Goal: Transaction & Acquisition: Book appointment/travel/reservation

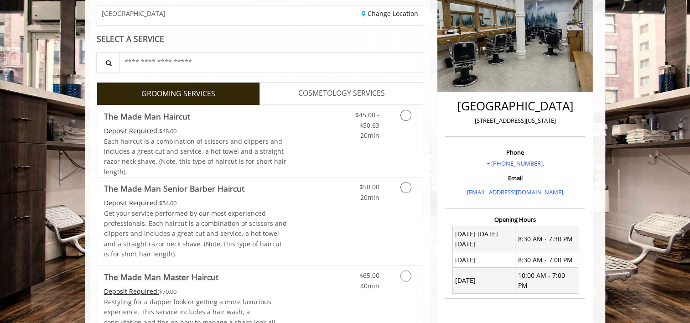
scroll to position [183, 0]
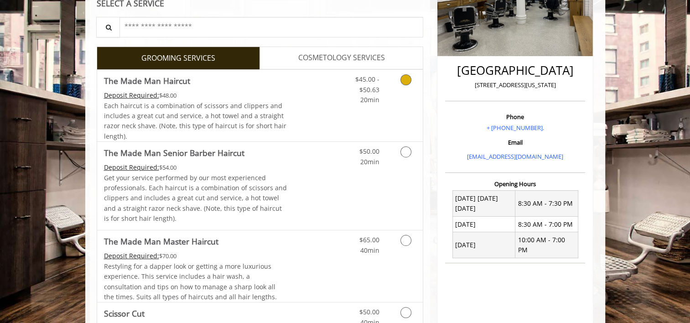
click at [405, 75] on icon "Grooming services" at bounding box center [406, 79] width 11 height 11
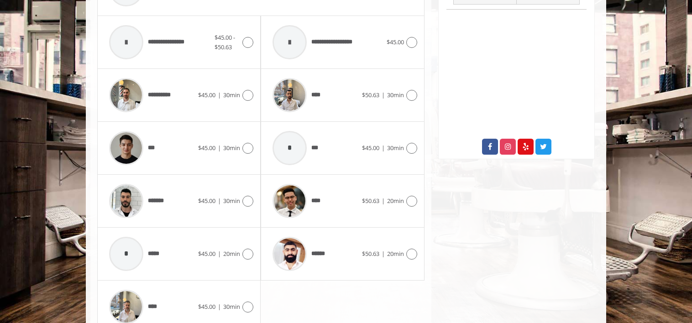
scroll to position [454, 0]
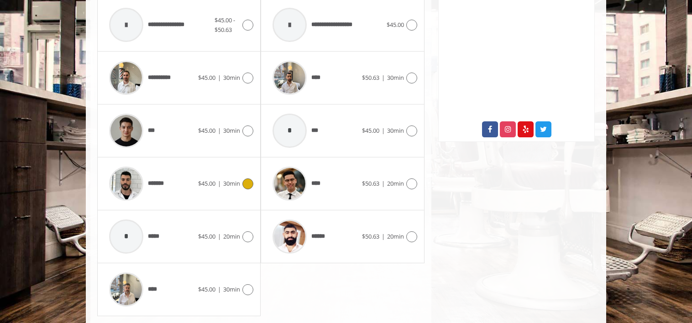
click at [247, 183] on icon at bounding box center [247, 183] width 11 height 11
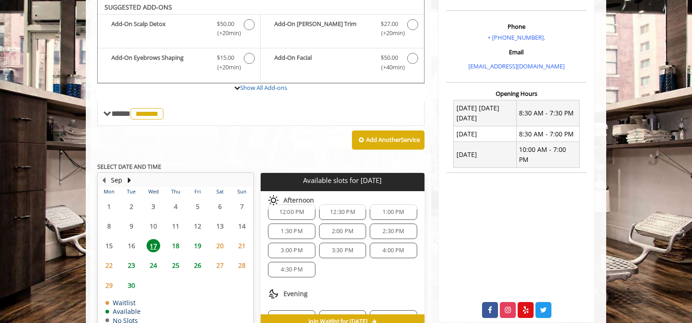
scroll to position [272, 0]
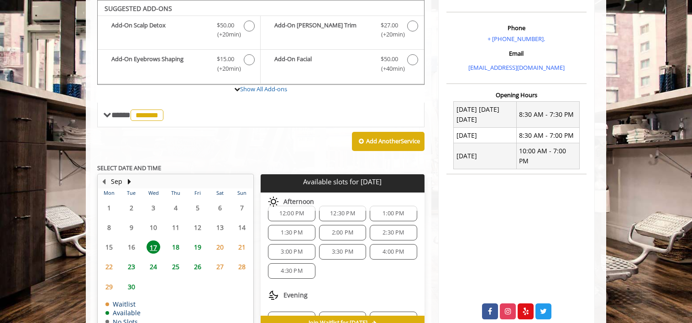
click at [334, 214] on span "12:30 PM" at bounding box center [342, 213] width 25 height 7
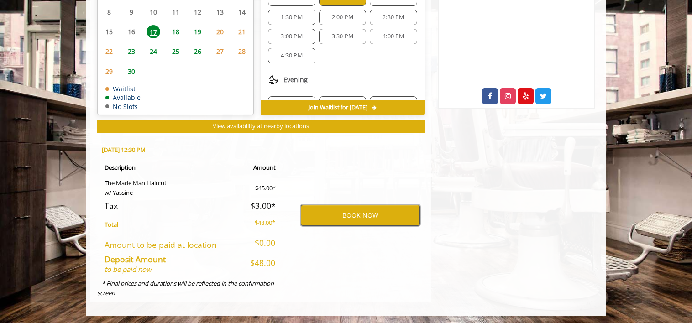
click at [354, 214] on button "BOOK NOW" at bounding box center [360, 215] width 119 height 21
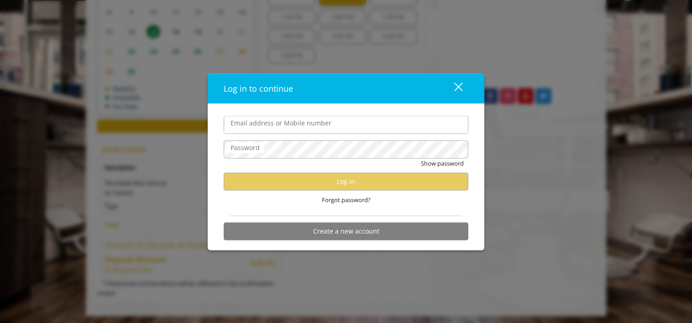
type input "**********"
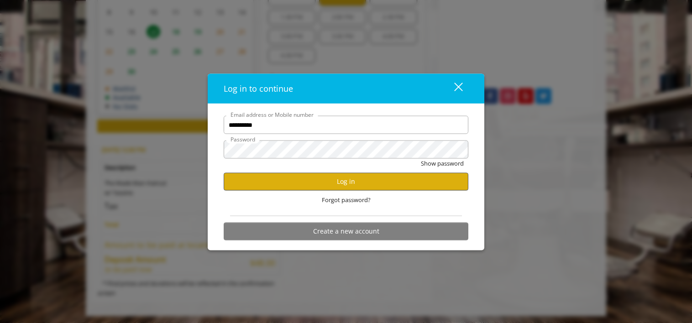
scroll to position [0, 0]
click at [339, 178] on button "Log in" at bounding box center [346, 181] width 245 height 18
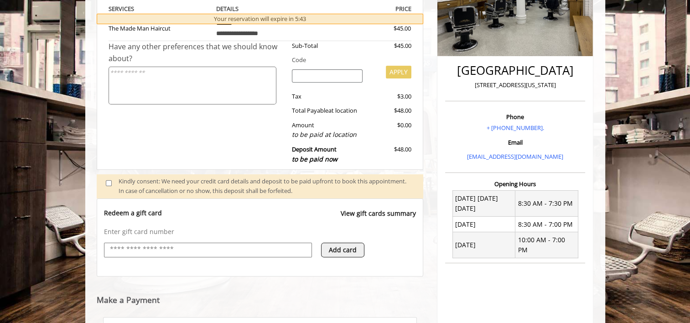
scroll to position [308, 0]
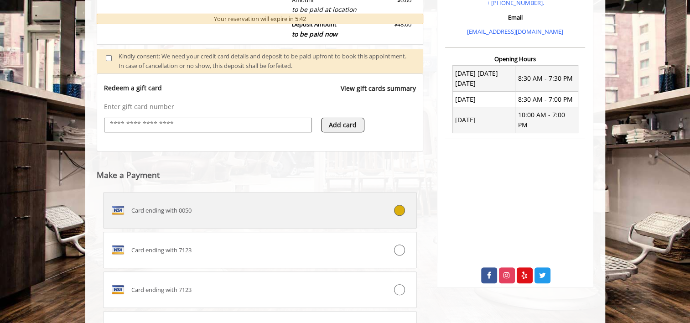
click at [206, 213] on div "Card ending with 0050" at bounding box center [234, 210] width 261 height 15
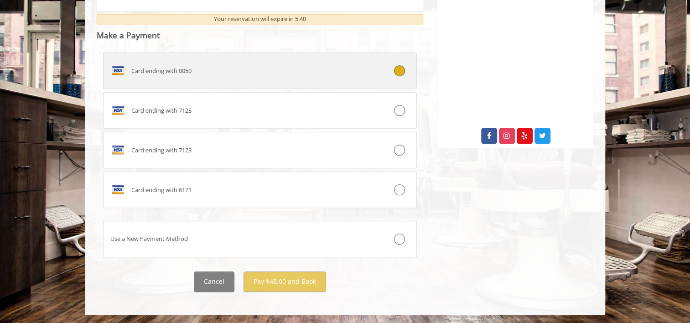
click at [309, 77] on div "Card ending with 0050" at bounding box center [234, 70] width 261 height 15
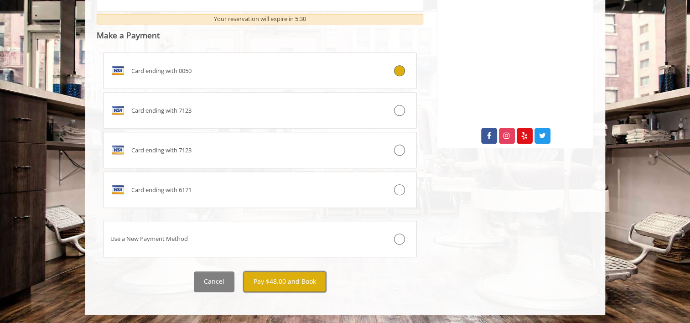
click at [289, 282] on button "Pay $48.00 and Book" at bounding box center [285, 282] width 83 height 21
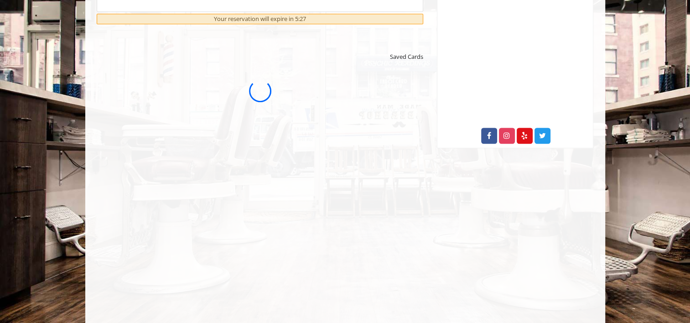
scroll to position [0, 0]
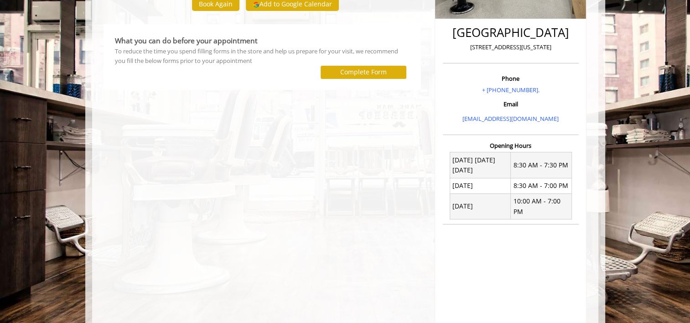
scroll to position [87, 0]
